Goal: Check status: Check status

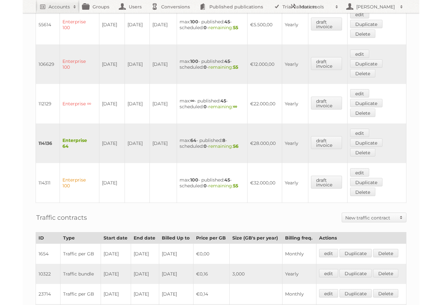
scroll to position [269, 0]
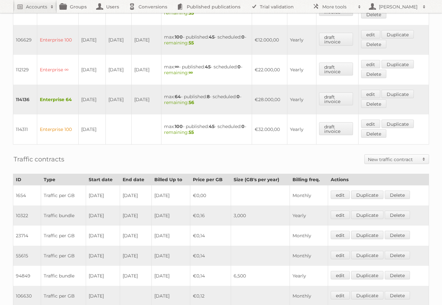
drag, startPoint x: 82, startPoint y: 35, endPoint x: 94, endPoint y: 37, distance: 12.4
click at [94, 37] on td "[DATE]" at bounding box center [92, 40] width 27 height 30
drag, startPoint x: 108, startPoint y: 33, endPoint x: 113, endPoint y: 39, distance: 8.3
click at [113, 39] on td "[DATE]" at bounding box center [119, 40] width 26 height 30
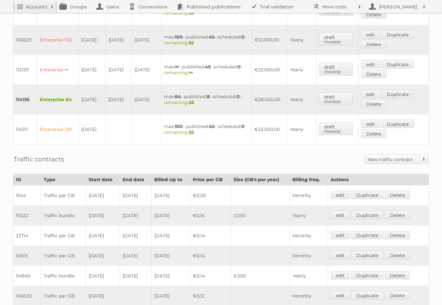
drag, startPoint x: 108, startPoint y: 33, endPoint x: 118, endPoint y: 42, distance: 13.1
click at [118, 42] on td "[DATE]" at bounding box center [119, 40] width 26 height 30
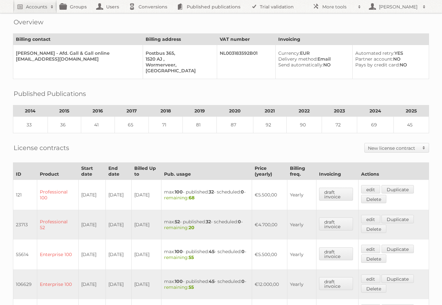
scroll to position [0, 0]
